Goal: Find specific page/section: Find specific page/section

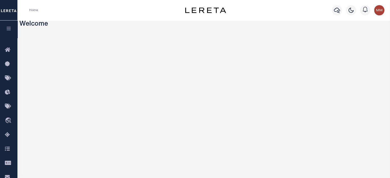
click at [8, 29] on icon "button" at bounding box center [9, 28] width 6 height 5
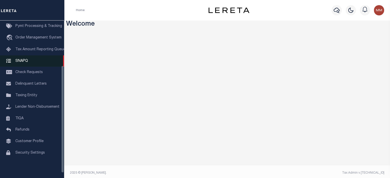
scroll to position [69, 0]
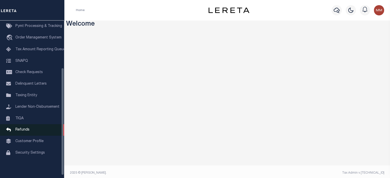
click at [25, 132] on span "Refunds" at bounding box center [22, 130] width 14 height 4
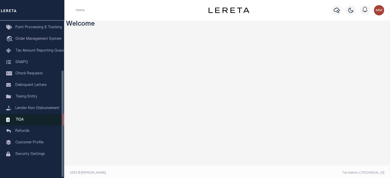
scroll to position [73, 0]
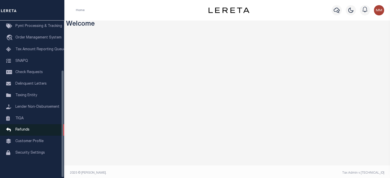
click at [26, 130] on span "Refunds" at bounding box center [22, 130] width 14 height 4
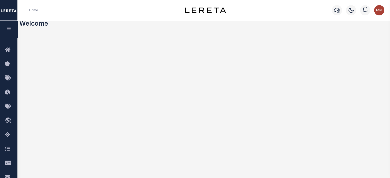
click at [10, 30] on icon "button" at bounding box center [9, 28] width 6 height 5
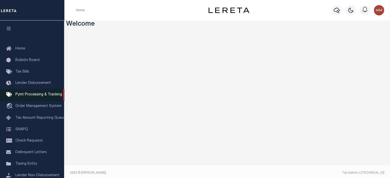
click at [39, 95] on span "Pymt Processing & Tracking" at bounding box center [38, 95] width 47 height 4
